Goal: Information Seeking & Learning: Learn about a topic

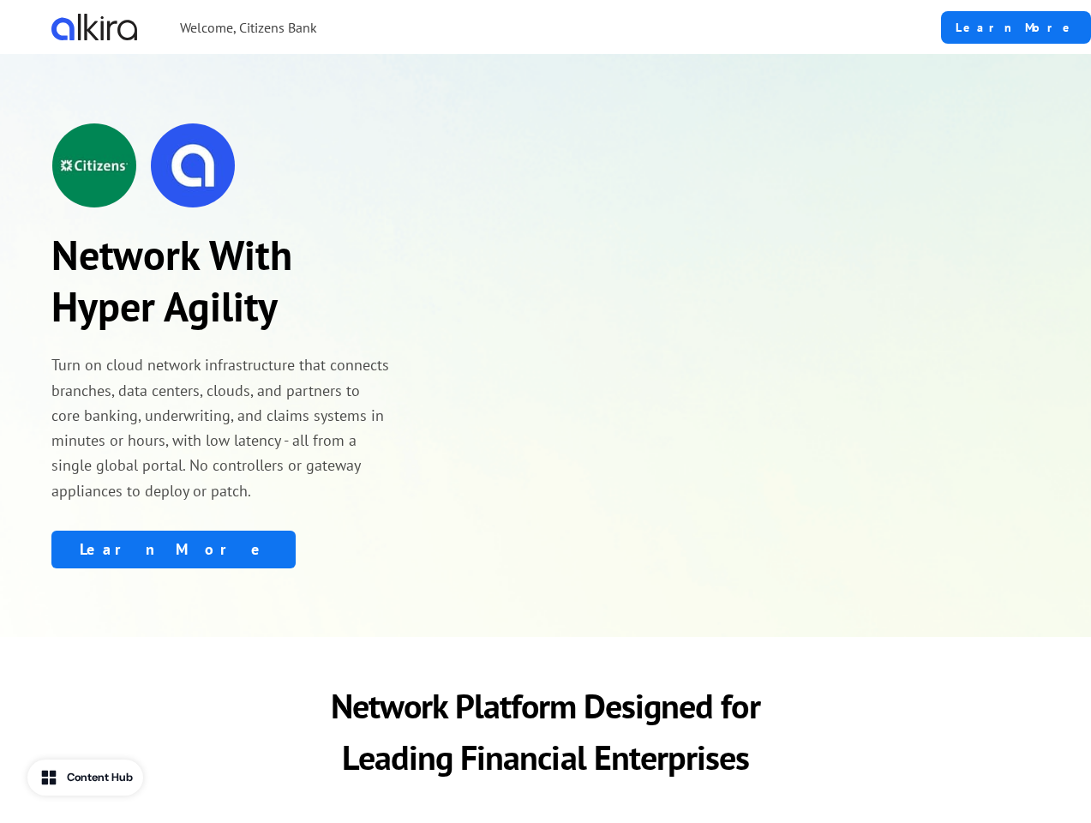
click at [448, 27] on div "Welcome, Citizens Bank" at bounding box center [419, 27] width 737 height 27
click at [221, 345] on div "Network With Hyper Agility Turn on cloud network infrastructure that connects b…" at bounding box center [221, 346] width 340 height 446
click at [221, 165] on img at bounding box center [193, 166] width 86 height 86
click at [221, 549] on div "Learn More" at bounding box center [221, 550] width 340 height 38
click at [545, 731] on p "Network Platform Designed for Leading Financial Enterprises" at bounding box center [546, 731] width 522 height 103
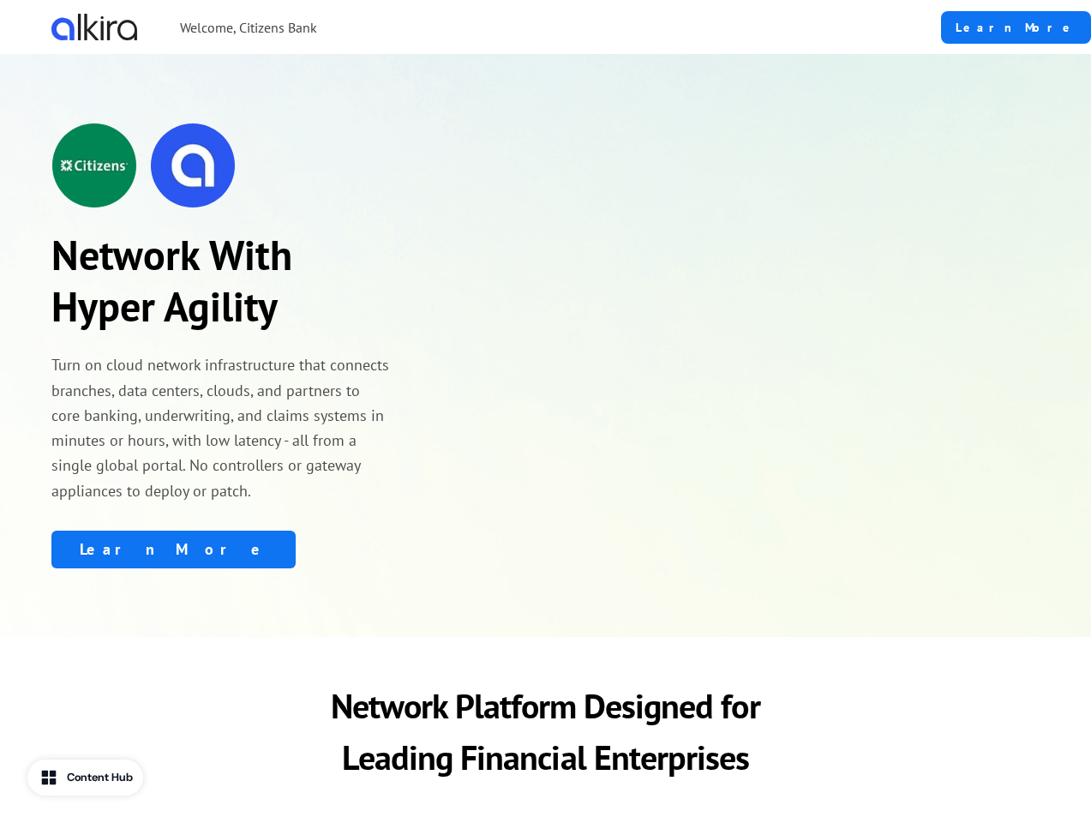
click at [87, 778] on div "Content Hub" at bounding box center [100, 777] width 66 height 17
